Goal: Navigation & Orientation: Understand site structure

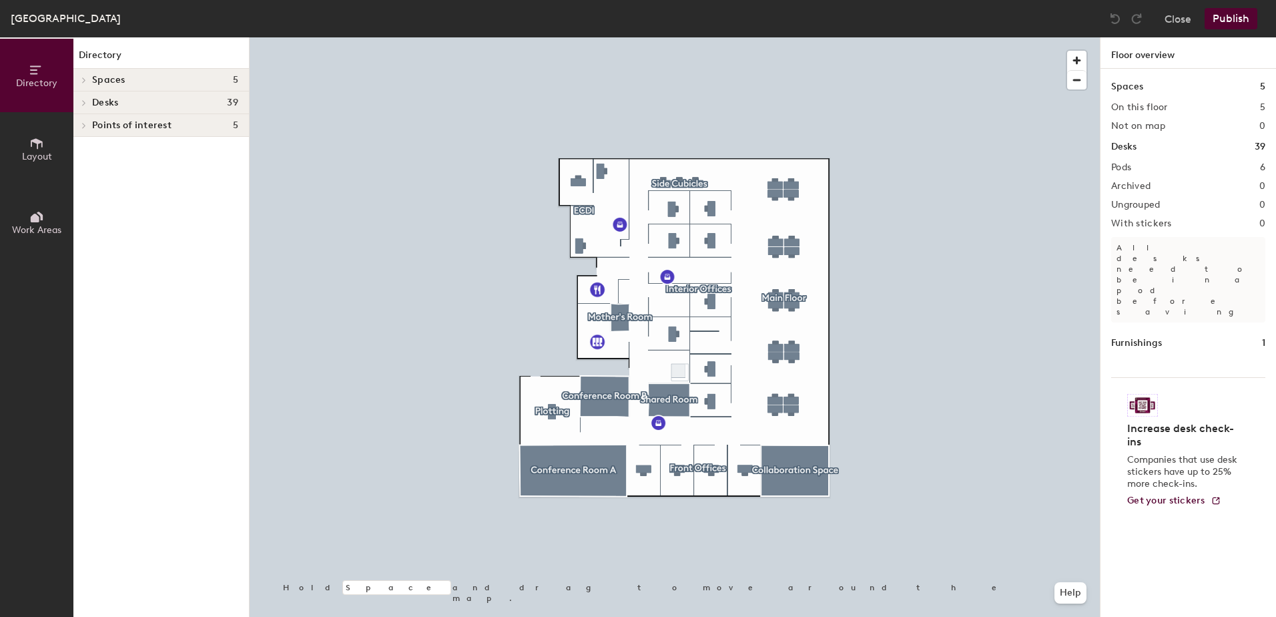
click at [177, 104] on h4 "Desks 39" at bounding box center [165, 102] width 146 height 11
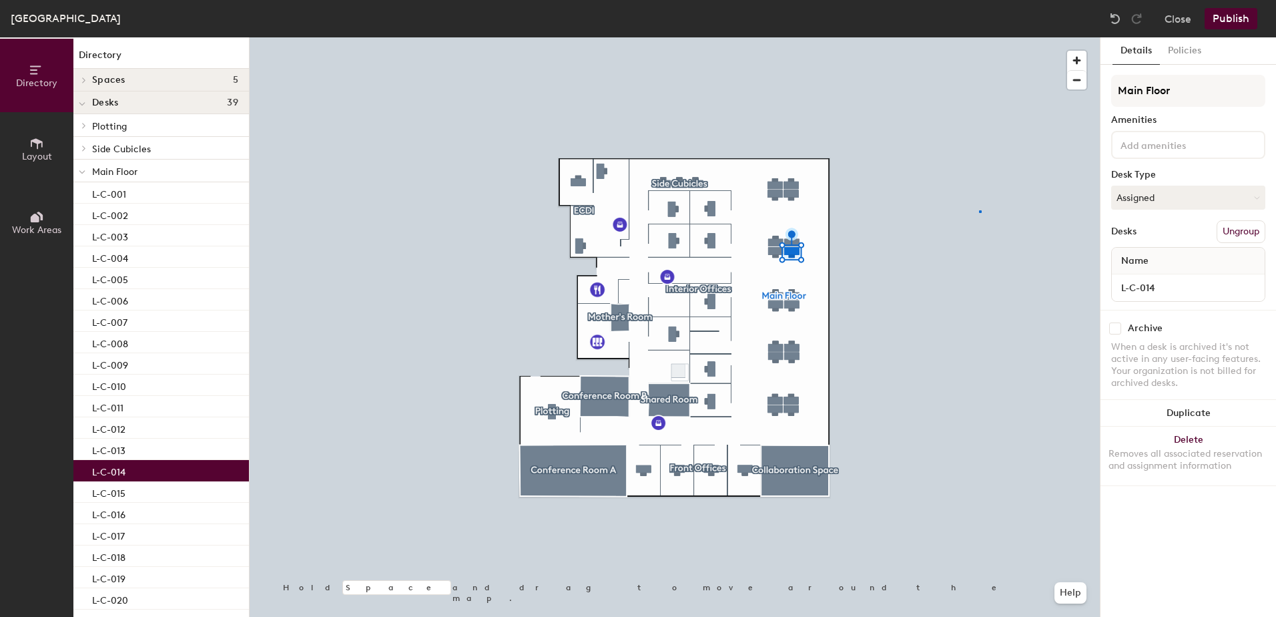
click at [979, 37] on div at bounding box center [675, 37] width 851 height 0
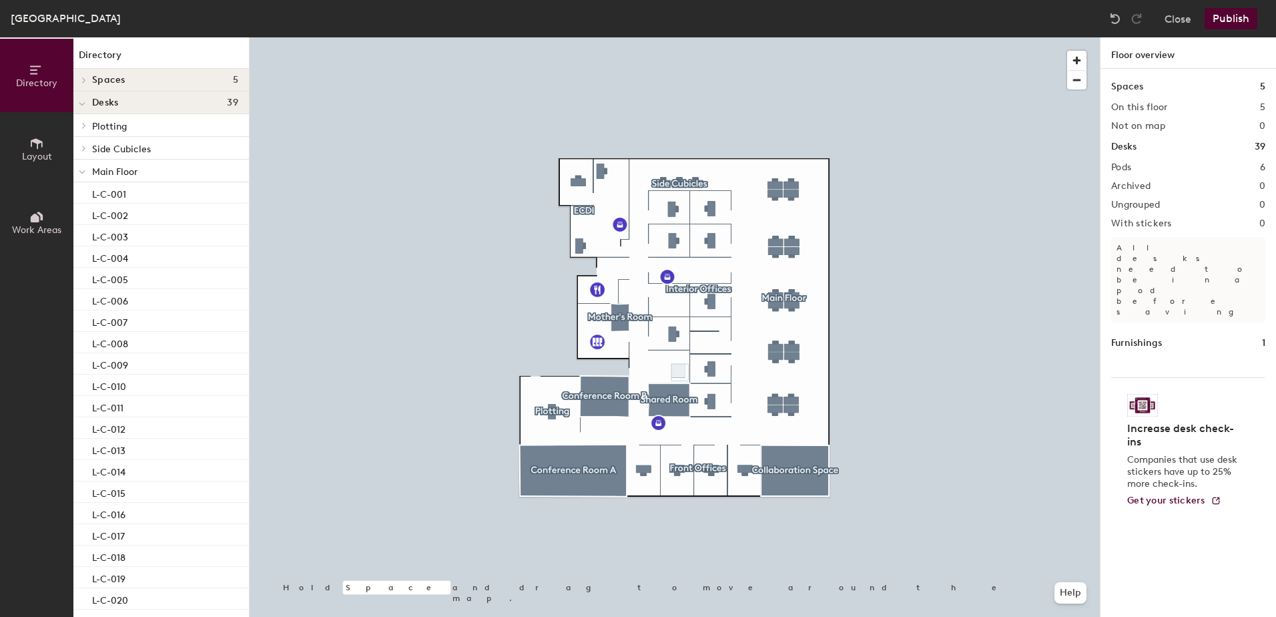
click at [53, 159] on button "Layout" at bounding box center [36, 148] width 73 height 73
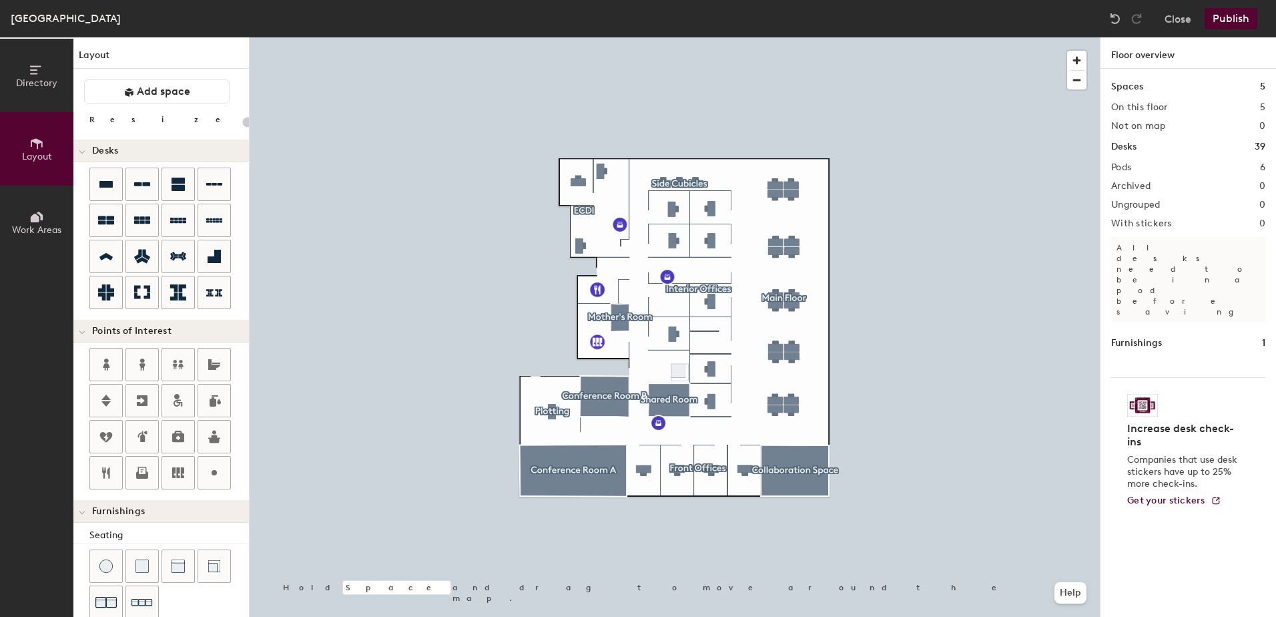
click at [44, 216] on button "Work Areas" at bounding box center [36, 222] width 73 height 73
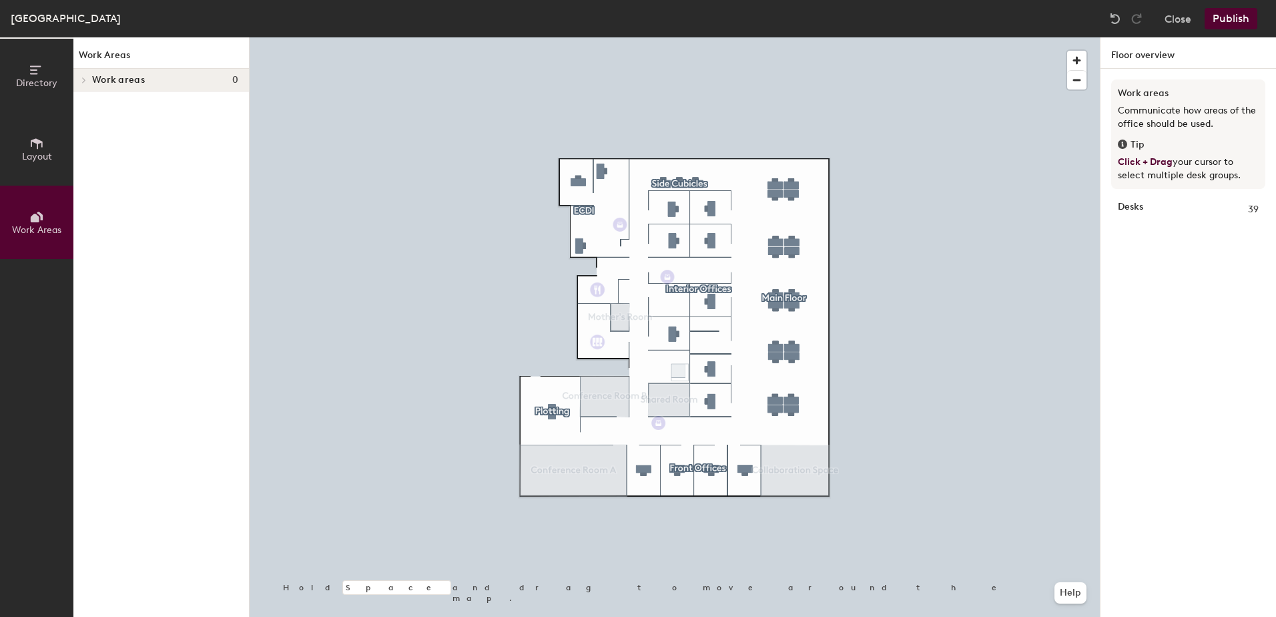
click at [25, 69] on button "Directory" at bounding box center [36, 75] width 73 height 73
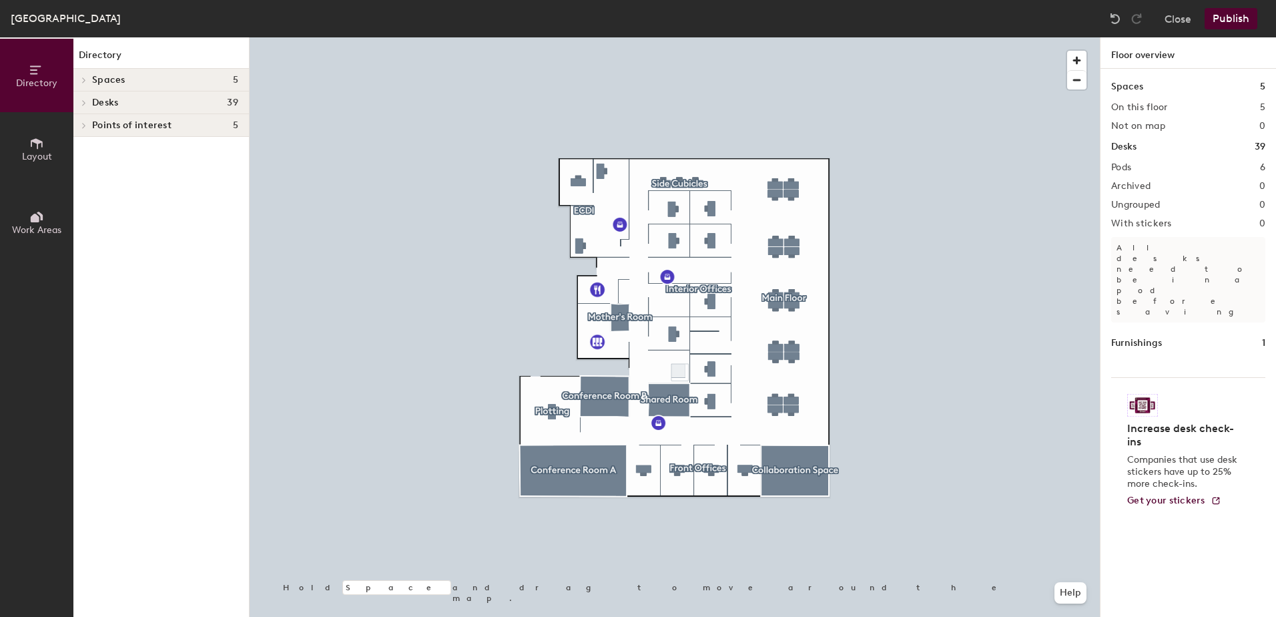
click at [117, 77] on span "Spaces" at bounding box center [108, 80] width 33 height 11
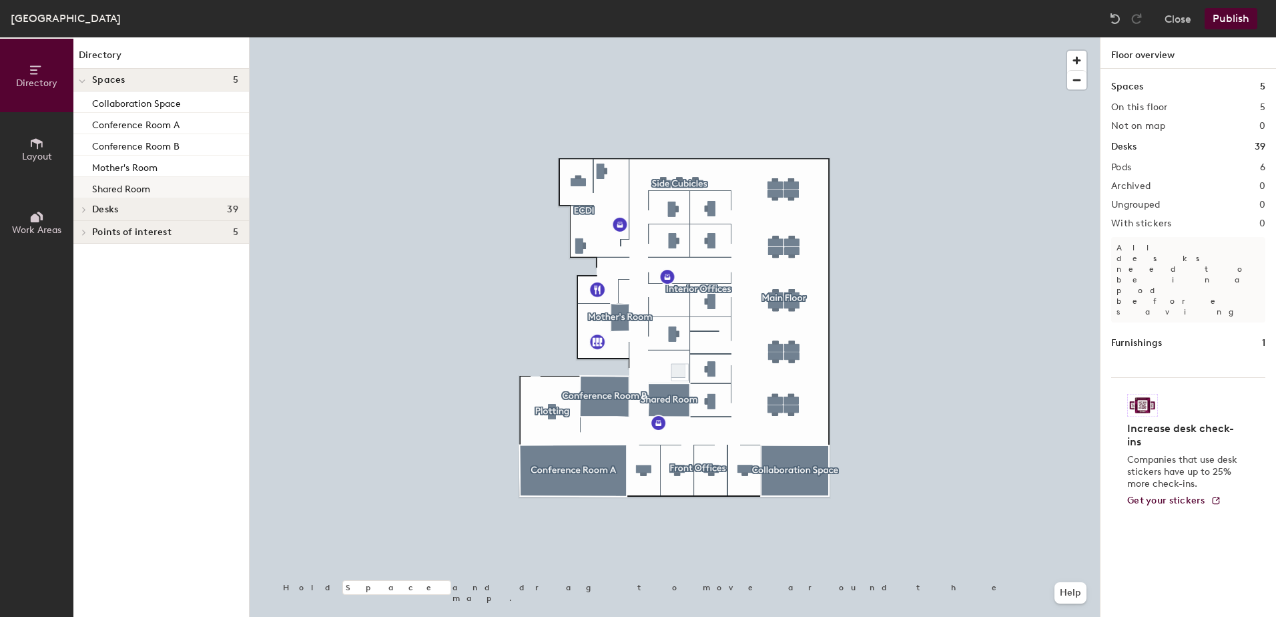
click at [110, 192] on p "Shared Room" at bounding box center [121, 187] width 58 height 15
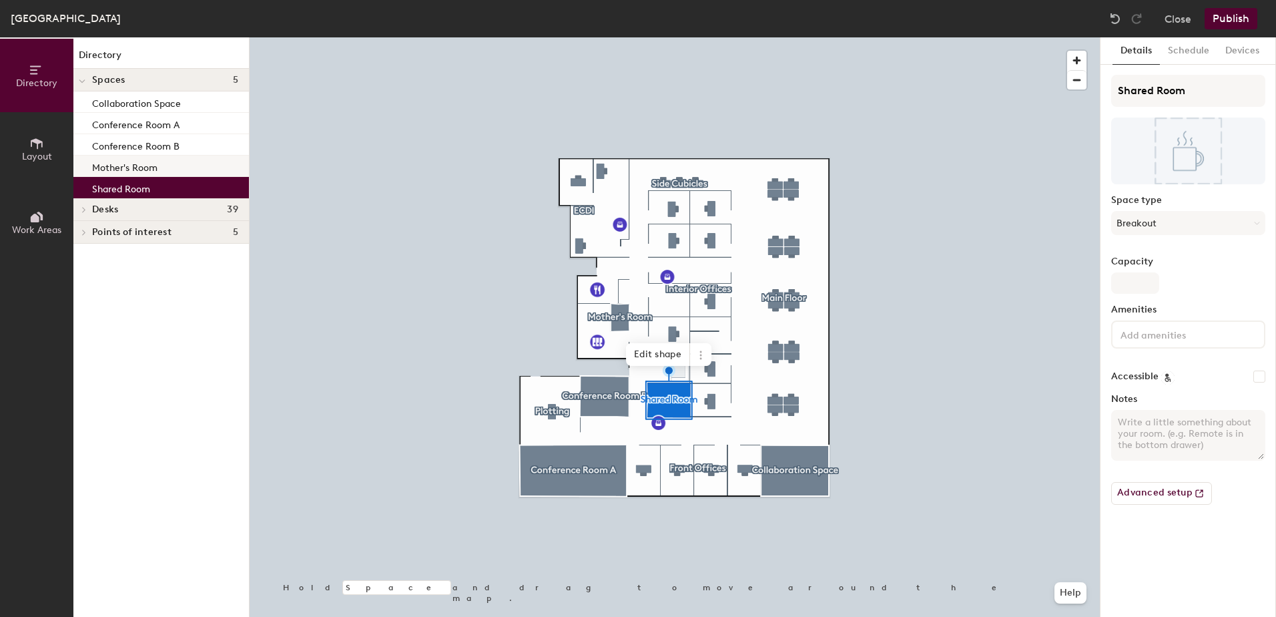
click at [115, 171] on p "Mother's Room" at bounding box center [124, 165] width 65 height 15
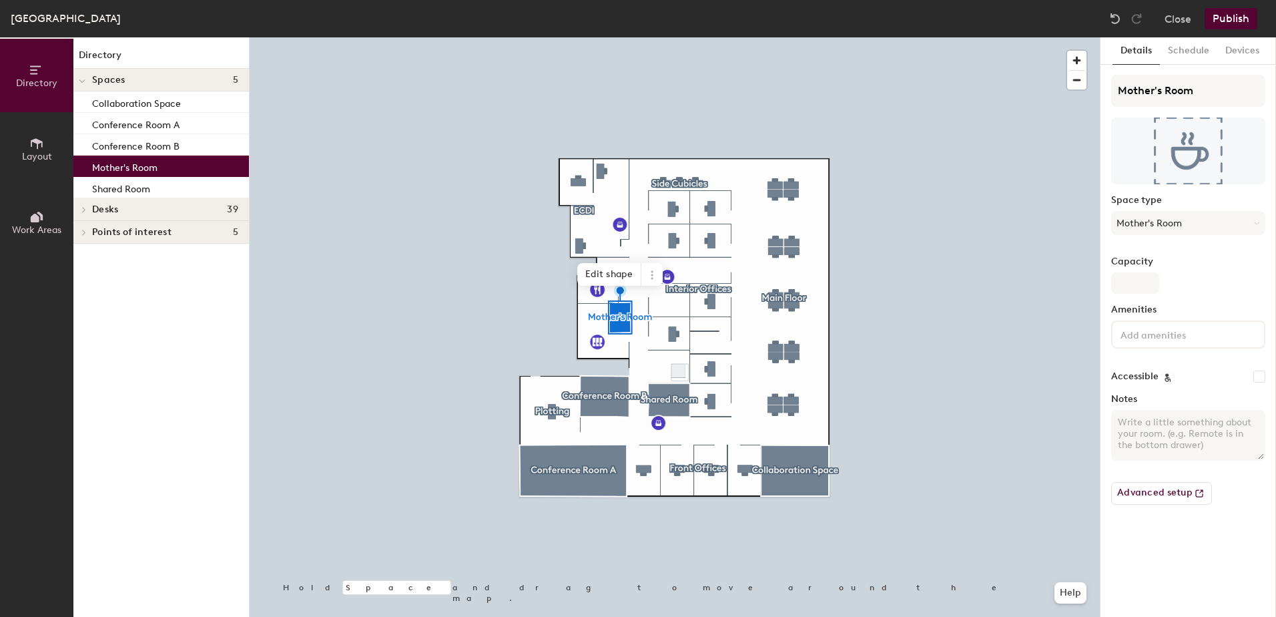
click at [117, 213] on span "Desks" at bounding box center [105, 209] width 26 height 11
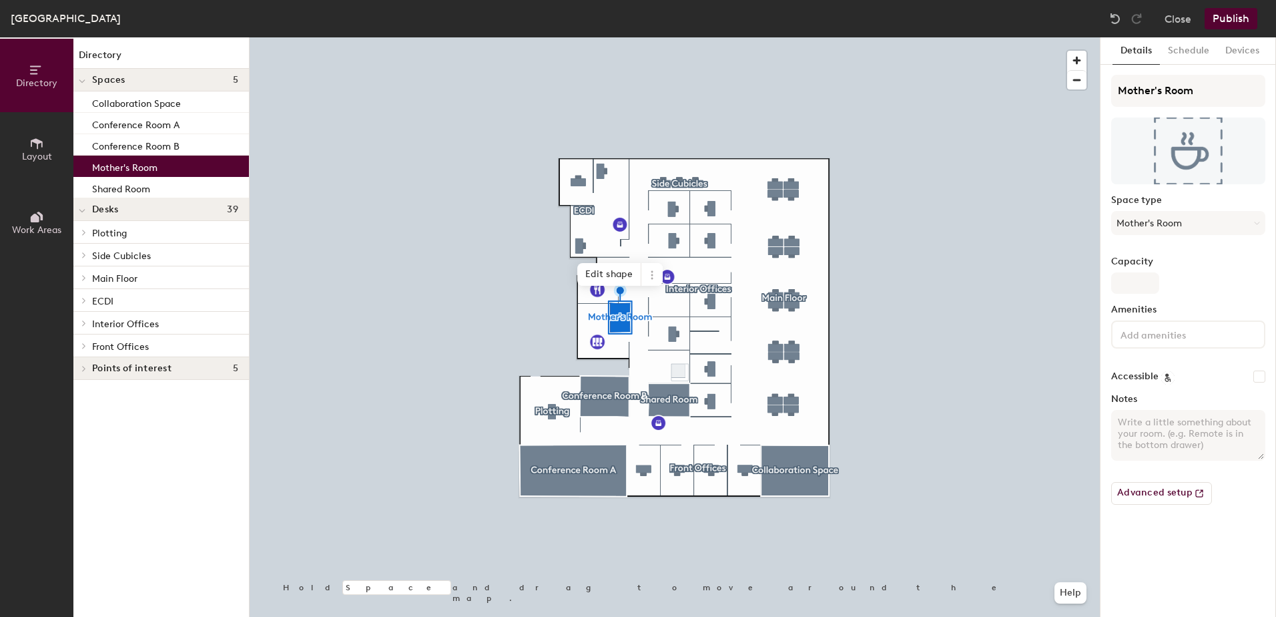
click at [114, 279] on span "Main Floor" at bounding box center [114, 278] width 45 height 11
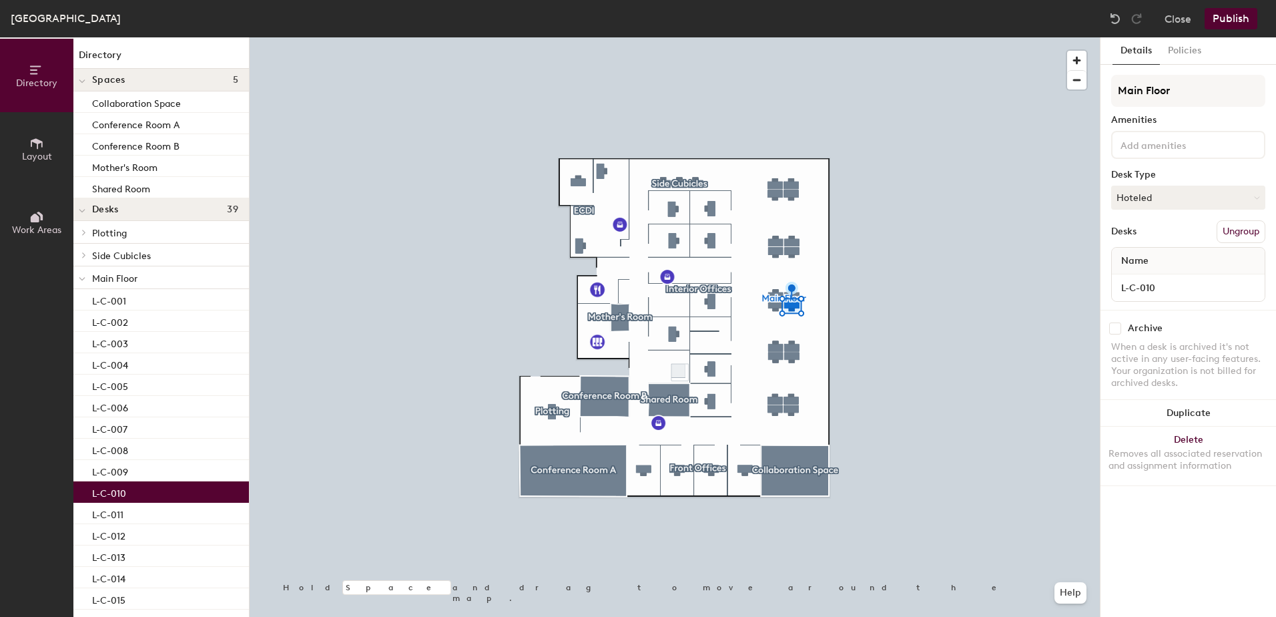
click at [455, 37] on div at bounding box center [675, 37] width 851 height 0
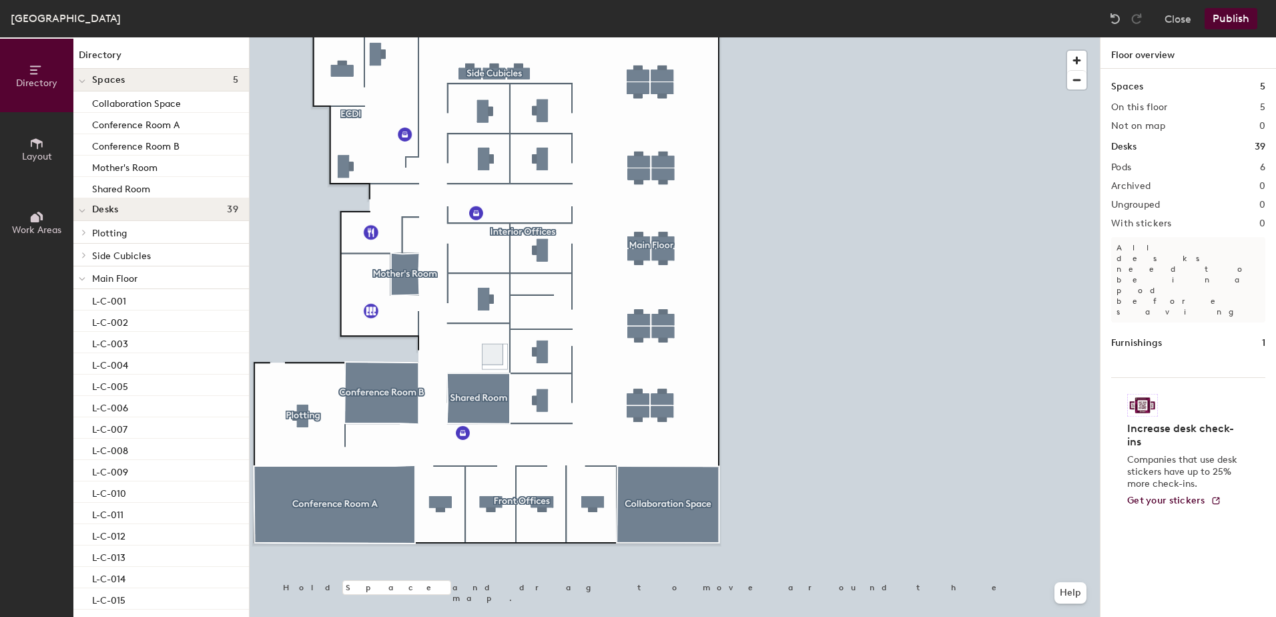
click at [43, 145] on icon at bounding box center [36, 143] width 15 height 15
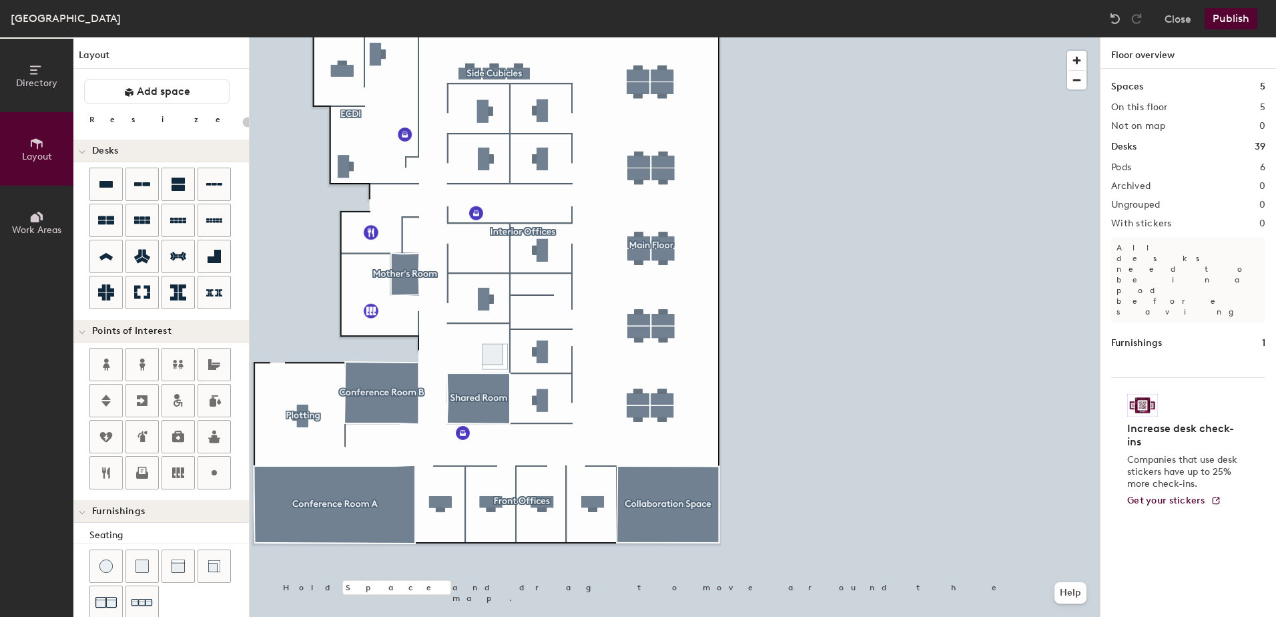
click at [41, 214] on icon at bounding box center [40, 216] width 6 height 9
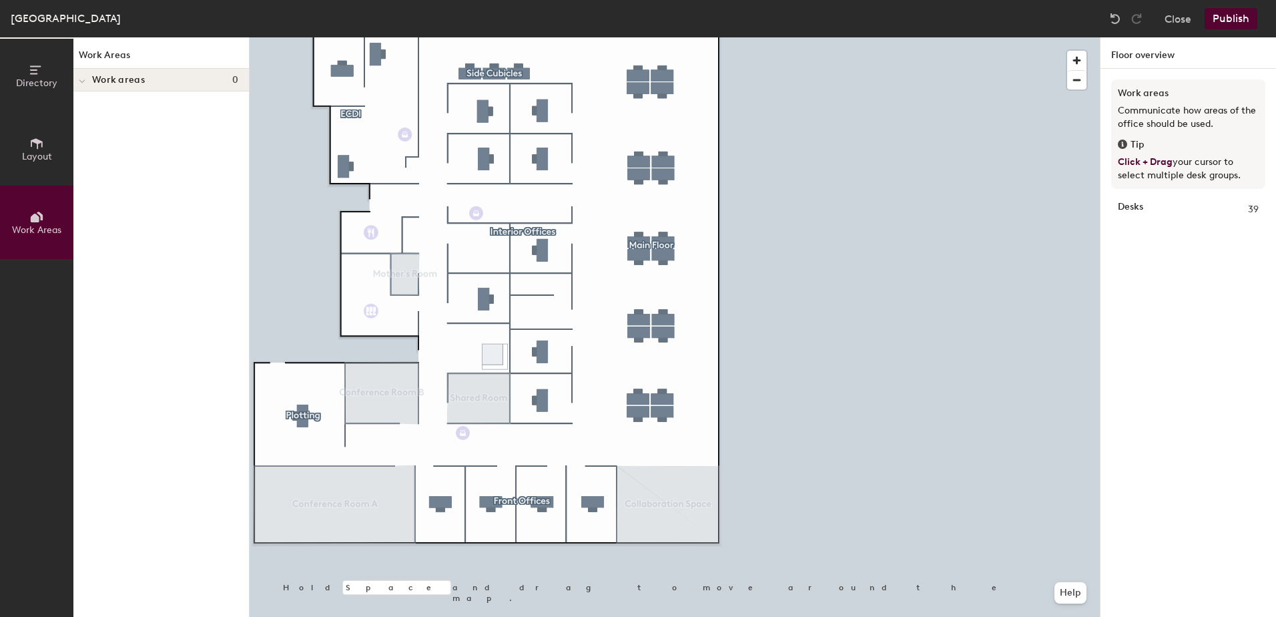
click at [41, 148] on icon at bounding box center [36, 143] width 15 height 15
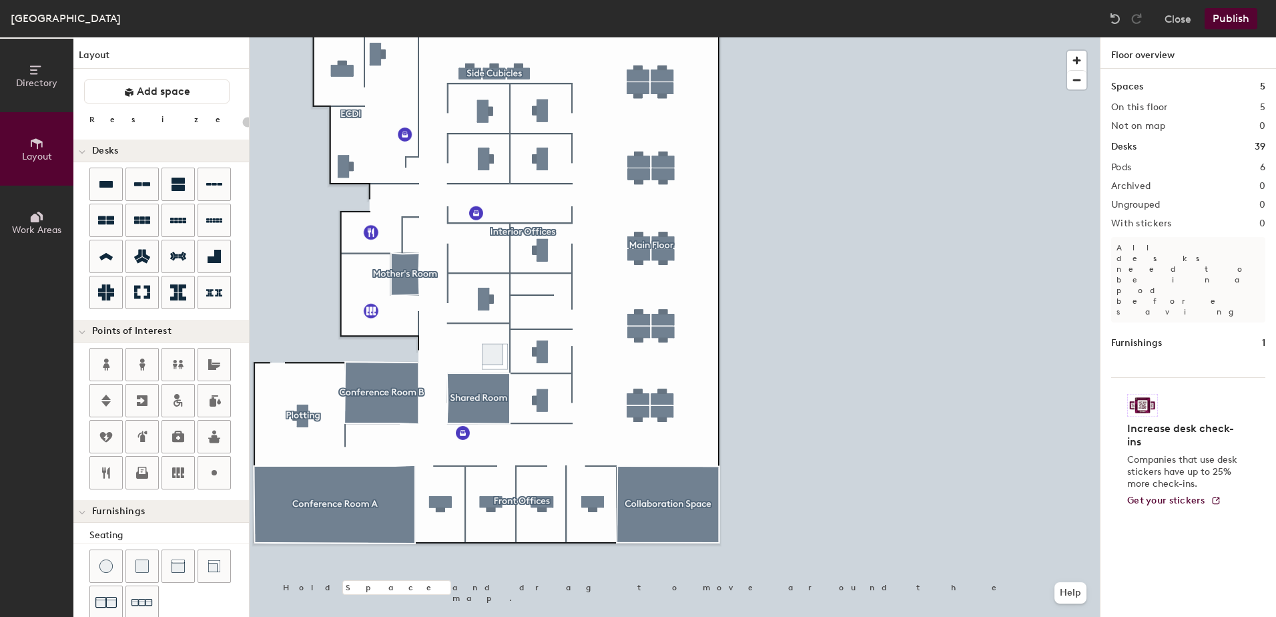
click at [61, 91] on button "Directory" at bounding box center [36, 75] width 73 height 73
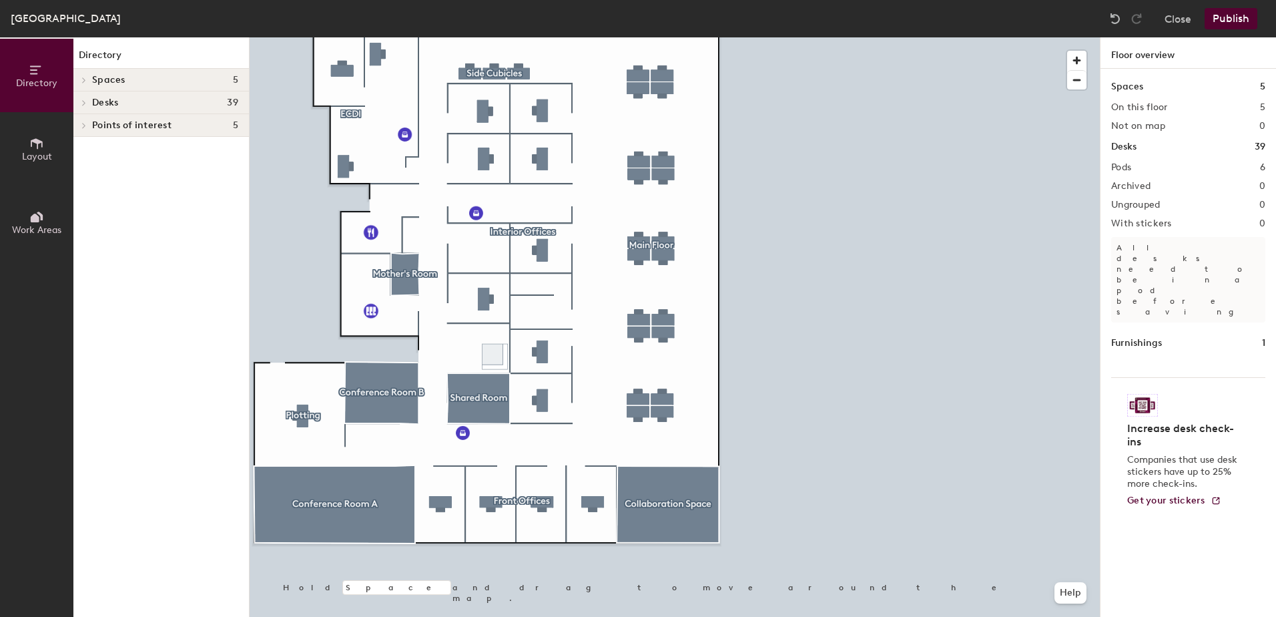
click at [30, 68] on icon at bounding box center [36, 70] width 15 height 15
click at [1080, 58] on span "button" at bounding box center [1077, 60] width 19 height 19
click at [1180, 19] on button "Close" at bounding box center [1178, 18] width 27 height 21
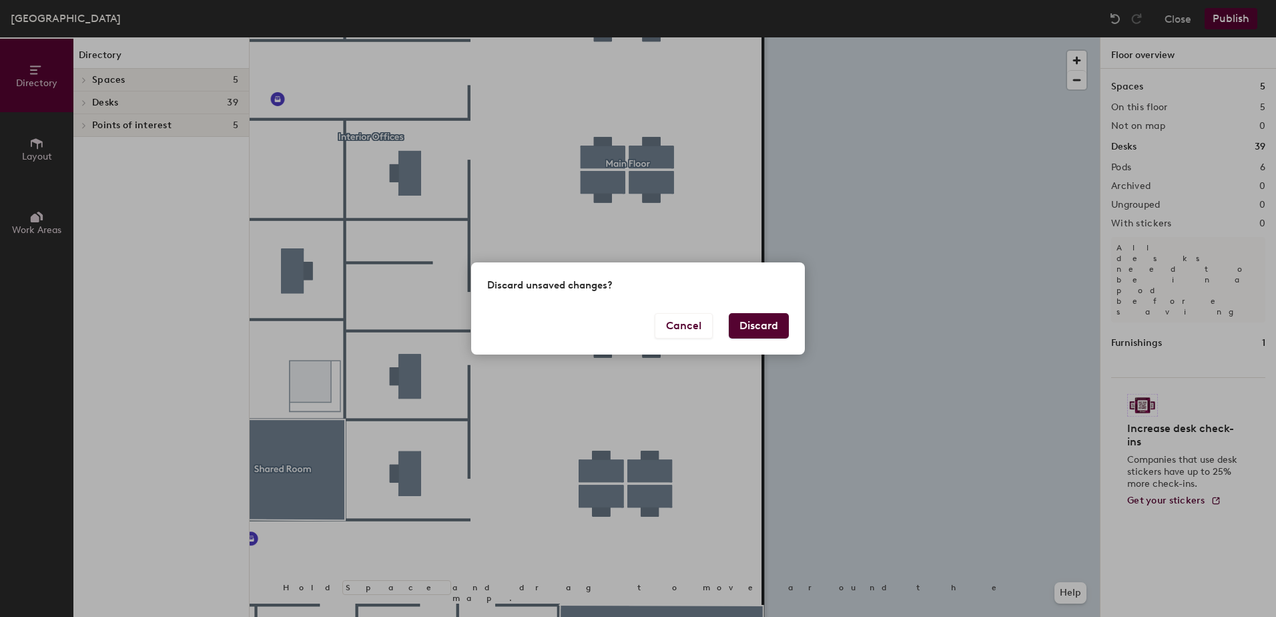
click at [752, 328] on button "Discard" at bounding box center [759, 325] width 60 height 25
